Goal: Information Seeking & Learning: Learn about a topic

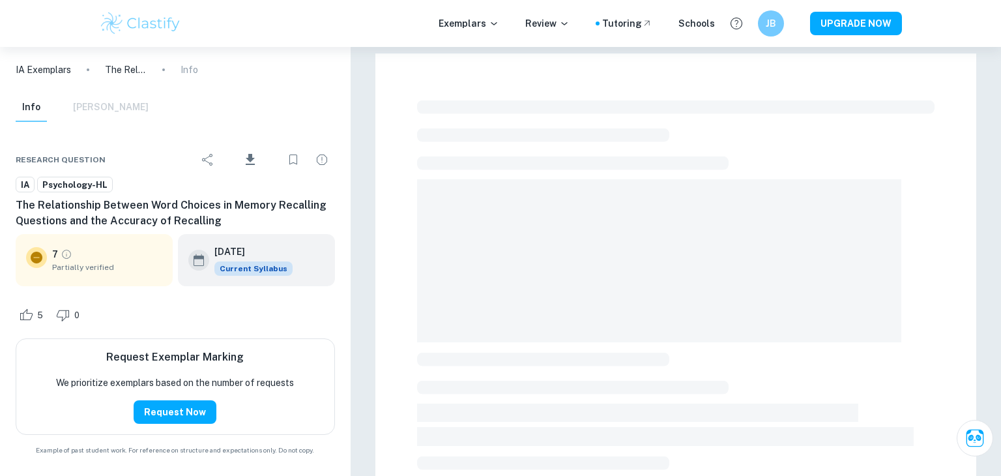
click at [157, 32] on img at bounding box center [140, 23] width 83 height 26
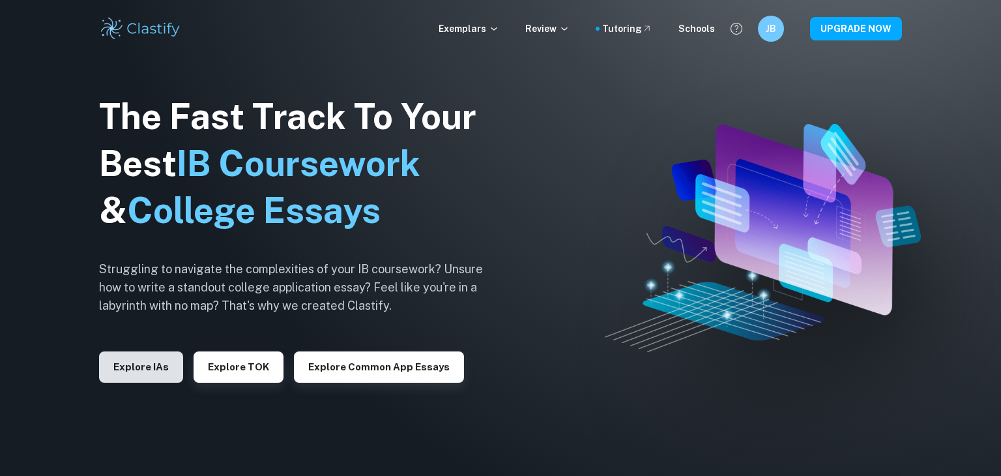
click at [137, 364] on button "Explore IAs" at bounding box center [141, 366] width 84 height 31
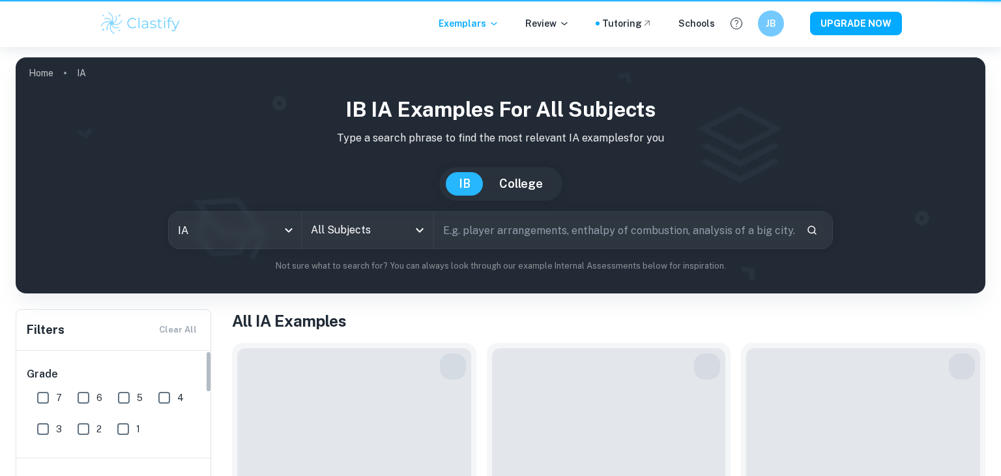
click at [340, 235] on input "All Subjects" at bounding box center [357, 230] width 100 height 25
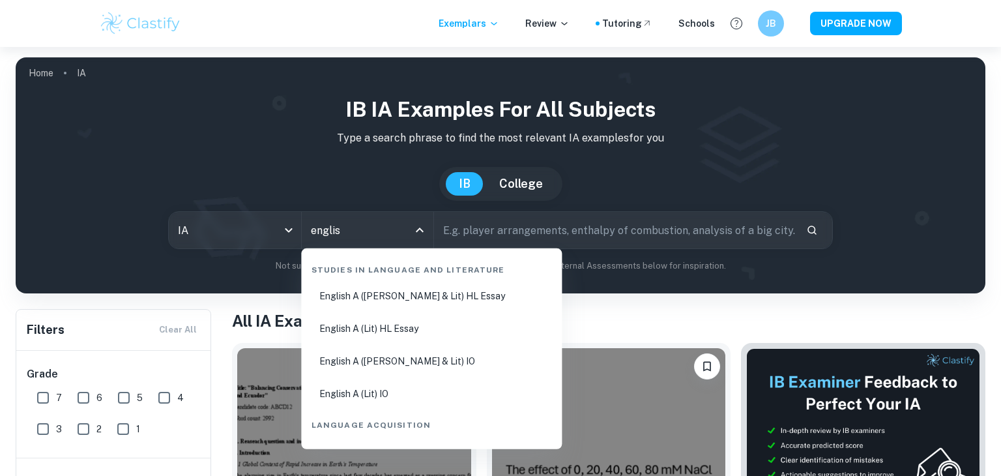
click at [386, 320] on li "English A (Lit) HL Essay" at bounding box center [431, 328] width 250 height 30
type input "English A (Lit) HL Essay"
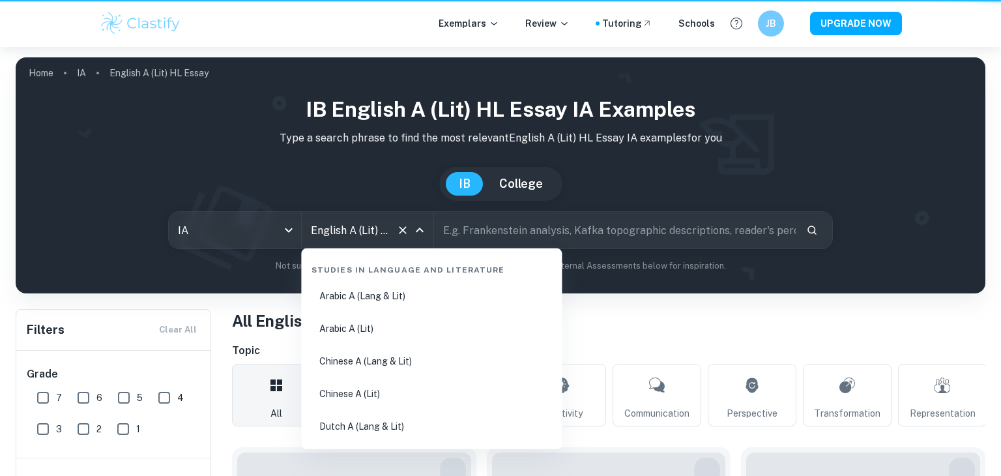
click at [429, 229] on div "English A (Lit) HL Essay All Subjects" at bounding box center [368, 230] width 132 height 36
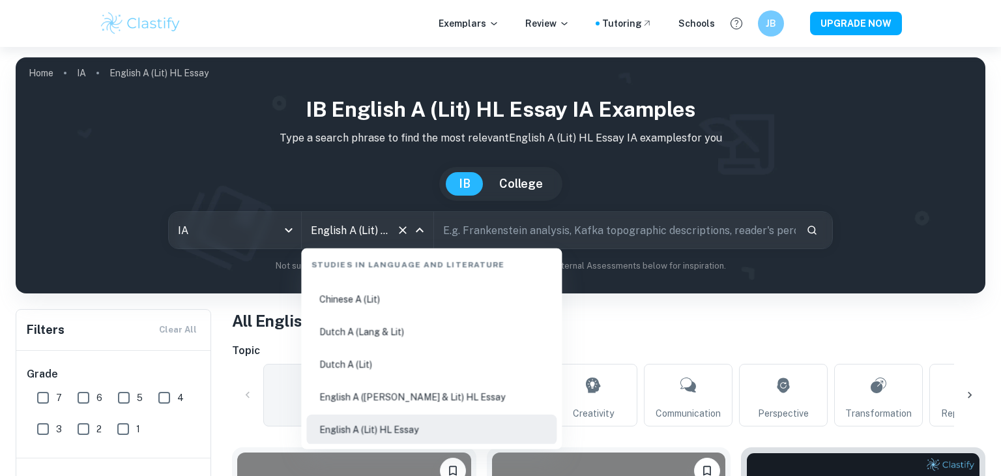
scroll to position [0, 36]
click at [425, 401] on li "English A ([PERSON_NAME] & Lit) HL Essay" at bounding box center [431, 397] width 250 height 30
type input "English A ([PERSON_NAME] & Lit) HL Essay"
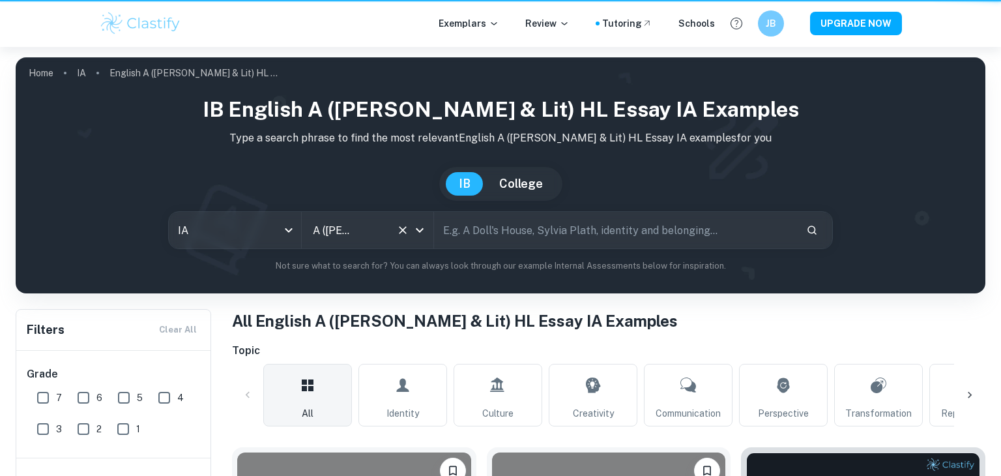
click at [519, 232] on input "text" at bounding box center [614, 230] width 361 height 36
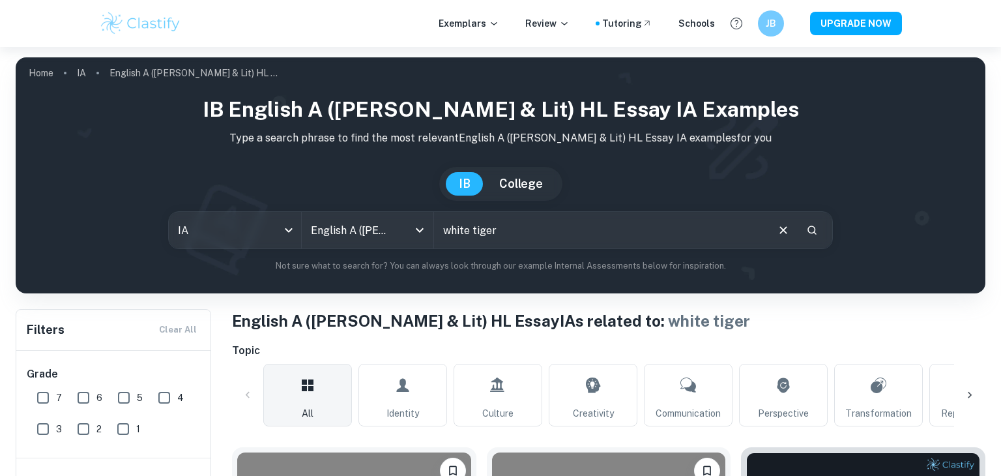
click at [534, 237] on input "white tiger" at bounding box center [599, 230] width 331 height 36
type input "white"
type input "r"
click at [544, 234] on input "[PERSON_NAME]" at bounding box center [599, 230] width 331 height 36
type input "[PERSON_NAME] the [PERSON_NAME]"
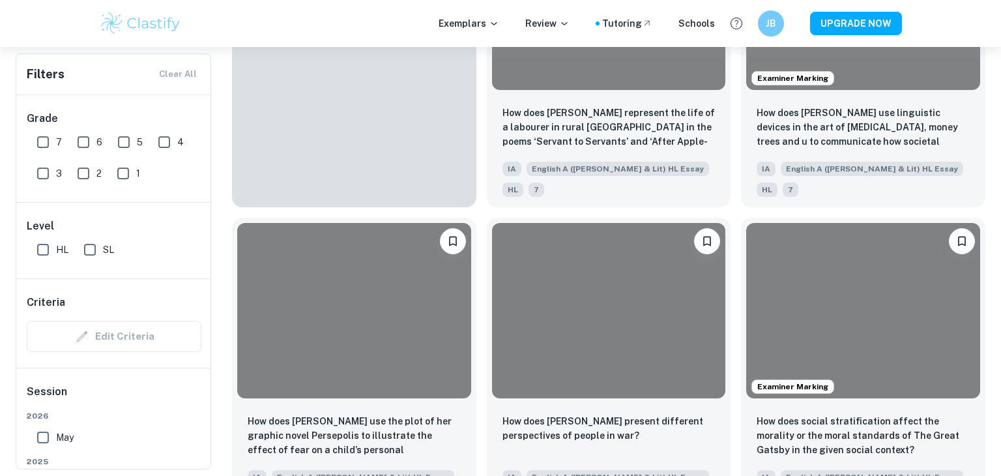
scroll to position [11188, 0]
